Goal: Information Seeking & Learning: Learn about a topic

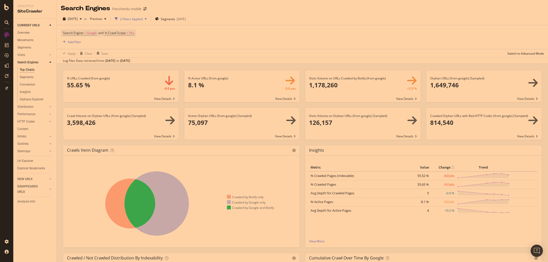
click at [95, 123] on span at bounding box center [121, 124] width 116 height 32
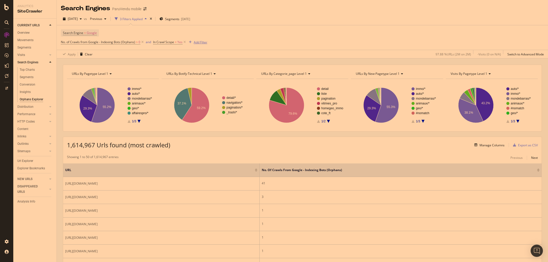
click at [193, 40] on div "Add Filter" at bounding box center [197, 42] width 20 height 6
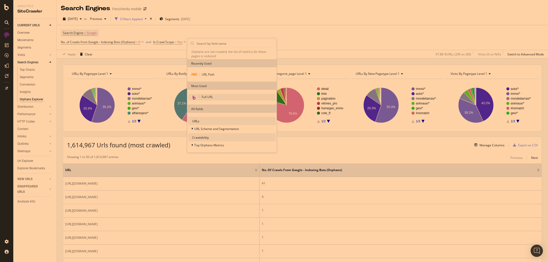
click at [203, 97] on span "Full URL" at bounding box center [207, 97] width 11 height 4
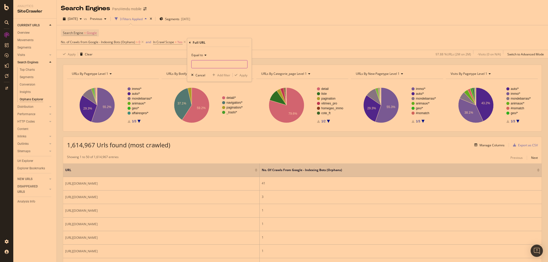
click at [197, 63] on input "text" at bounding box center [220, 64] width 56 height 8
click at [196, 55] on span "Equal to" at bounding box center [198, 55] width 12 height 4
click at [201, 107] on span "Contains" at bounding box center [200, 105] width 13 height 4
click at [204, 67] on input "text" at bounding box center [220, 64] width 56 height 8
type input "/a/vente-terrain"
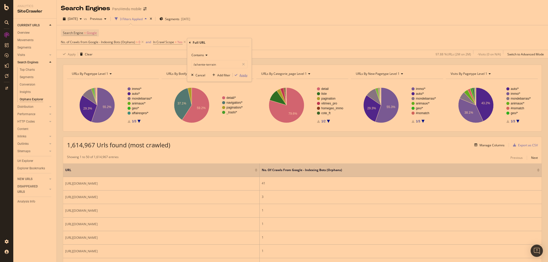
click at [240, 77] on div "Apply" at bounding box center [244, 75] width 8 height 4
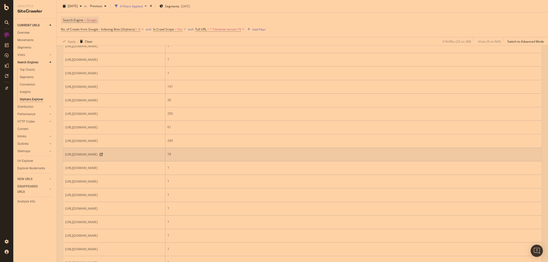
scroll to position [168, 0]
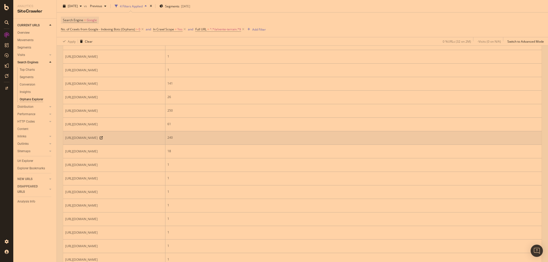
drag, startPoint x: 100, startPoint y: 190, endPoint x: 64, endPoint y: 184, distance: 36.5
click at [64, 145] on td "[URL][DOMAIN_NAME]" at bounding box center [114, 138] width 102 height 14
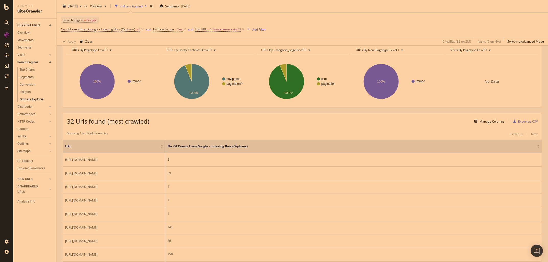
scroll to position [0, 0]
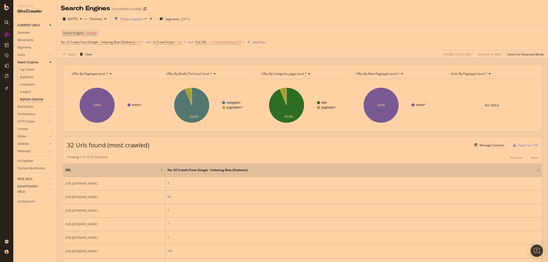
click at [175, 174] on th "No. of Crawls from Google - Indexing Bots (Orphans)" at bounding box center [353, 171] width 376 height 14
click at [538, 169] on div at bounding box center [538, 169] width 3 height 1
click at [538, 171] on div at bounding box center [538, 171] width 3 height 1
drag, startPoint x: 84, startPoint y: 193, endPoint x: 61, endPoint y: 179, distance: 26.7
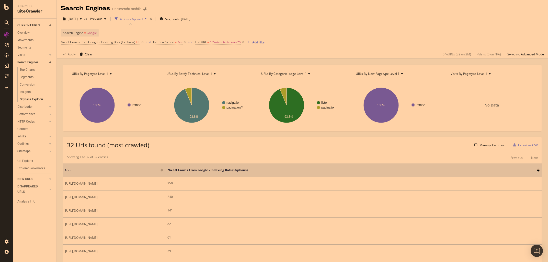
copy span "[URL][DOMAIN_NAME]"
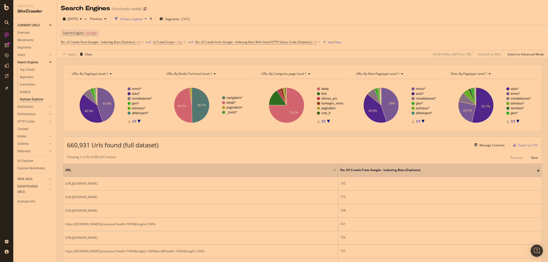
scroll to position [96, 0]
